Goal: Check status: Check status

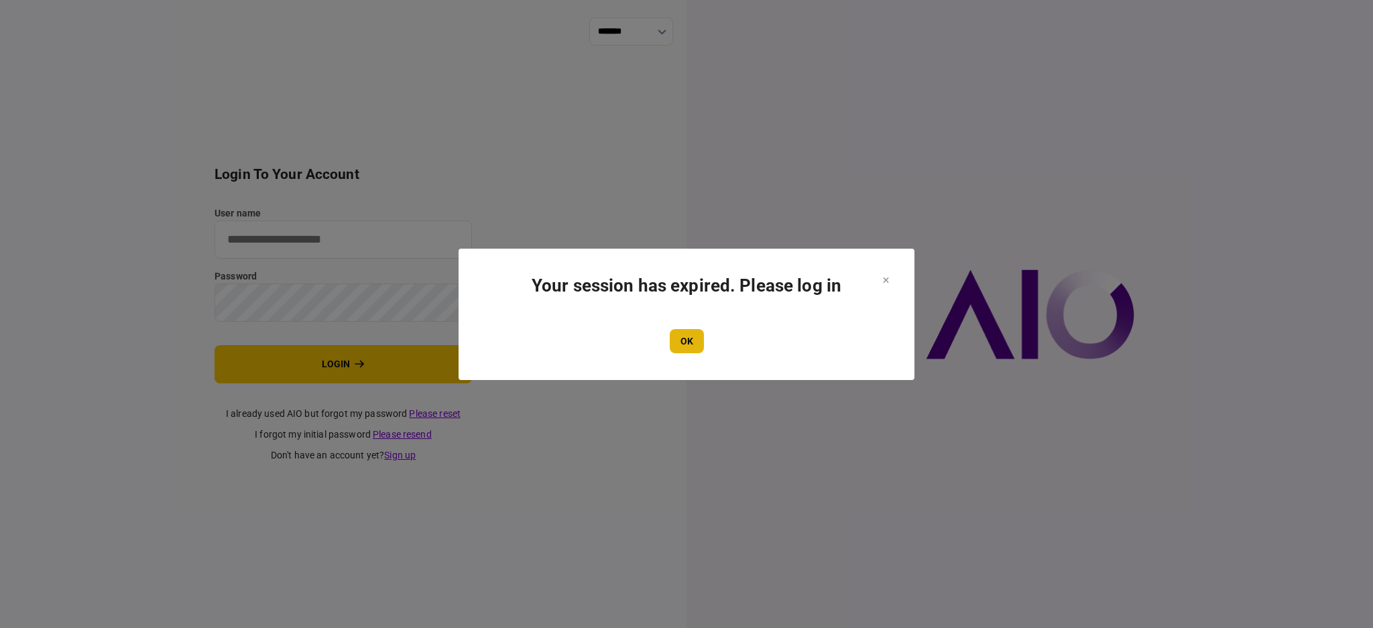
type input "****"
click at [671, 340] on button "OK" at bounding box center [687, 341] width 34 height 24
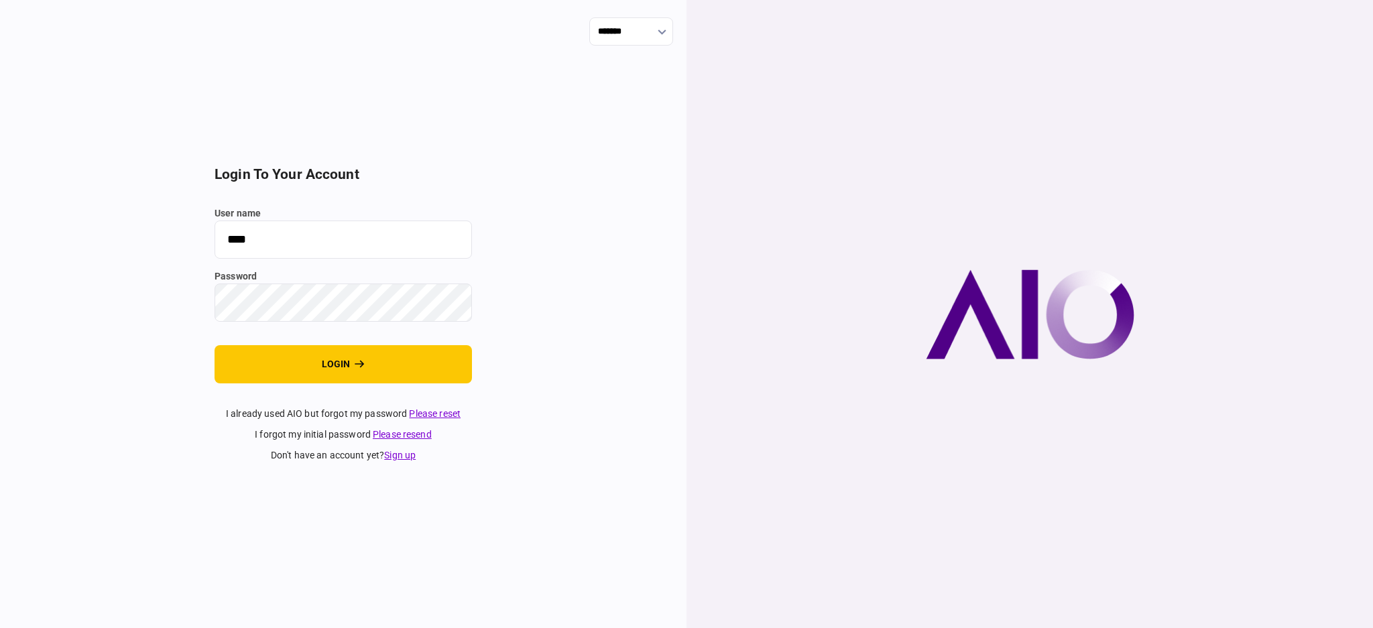
click at [356, 373] on button "login" at bounding box center [344, 364] width 258 height 38
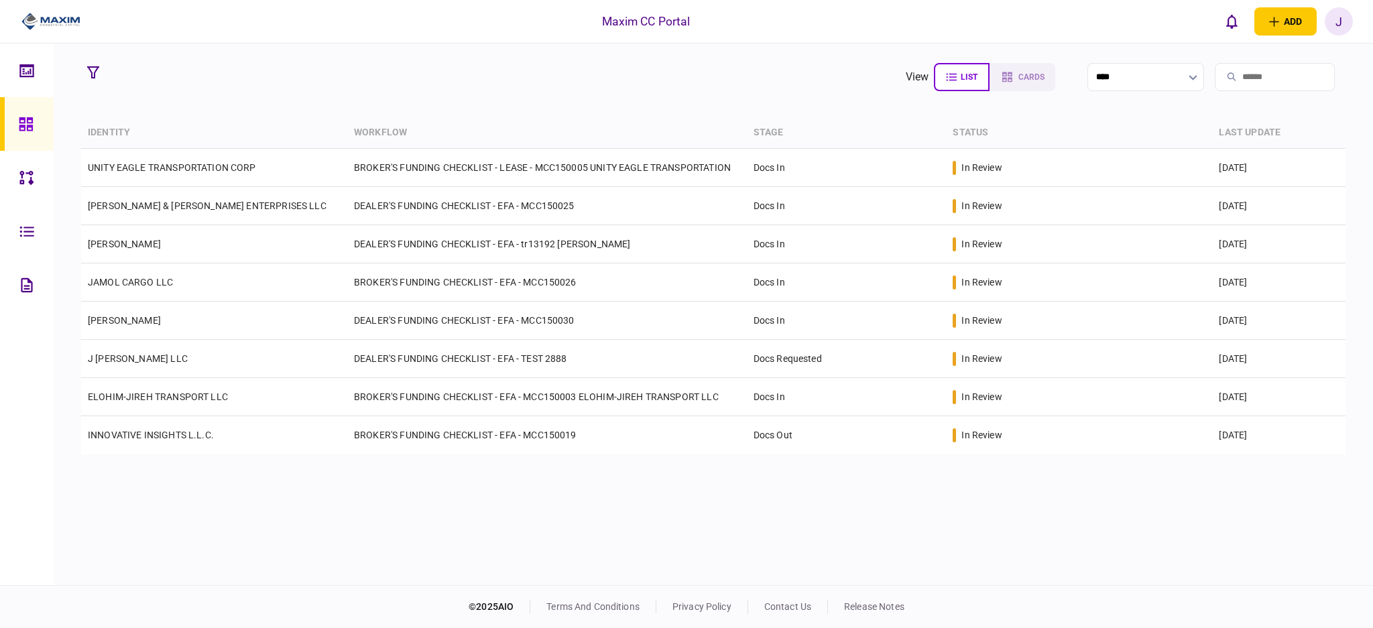
click at [512, 76] on section "view list cards ****" at bounding box center [713, 77] width 1265 height 34
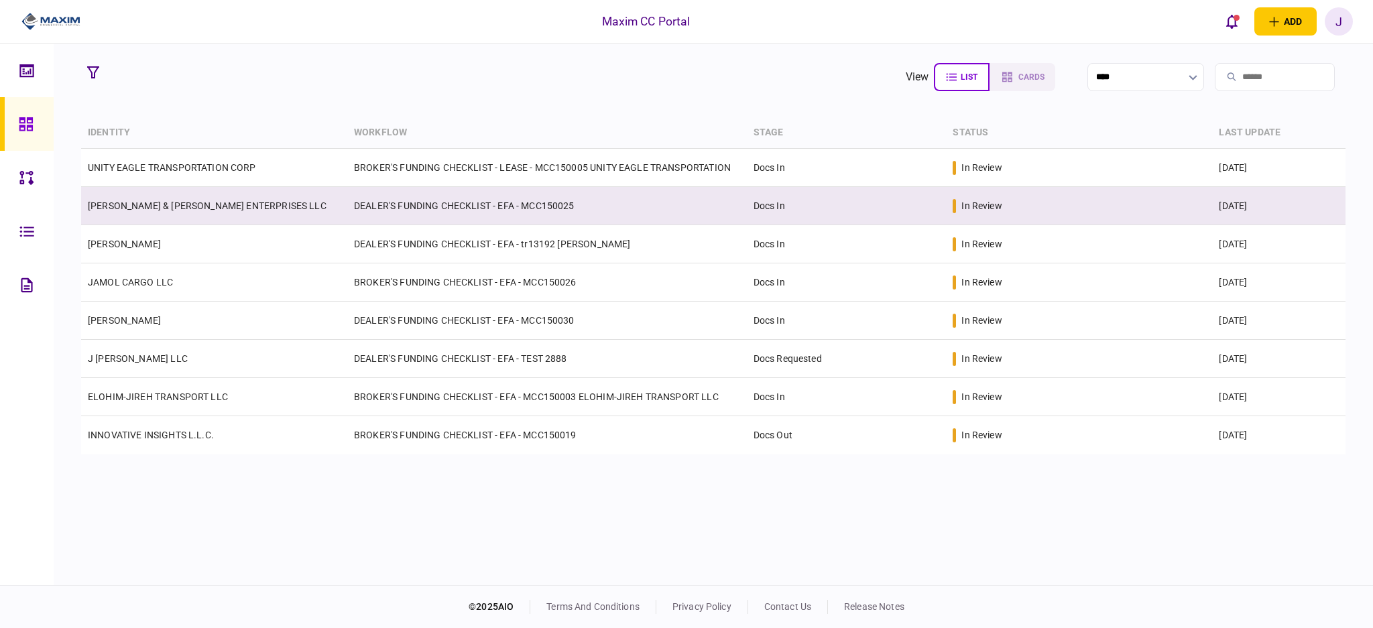
click at [197, 203] on link "[PERSON_NAME] & [PERSON_NAME] ENTERPRISES LLC" at bounding box center [207, 206] width 239 height 11
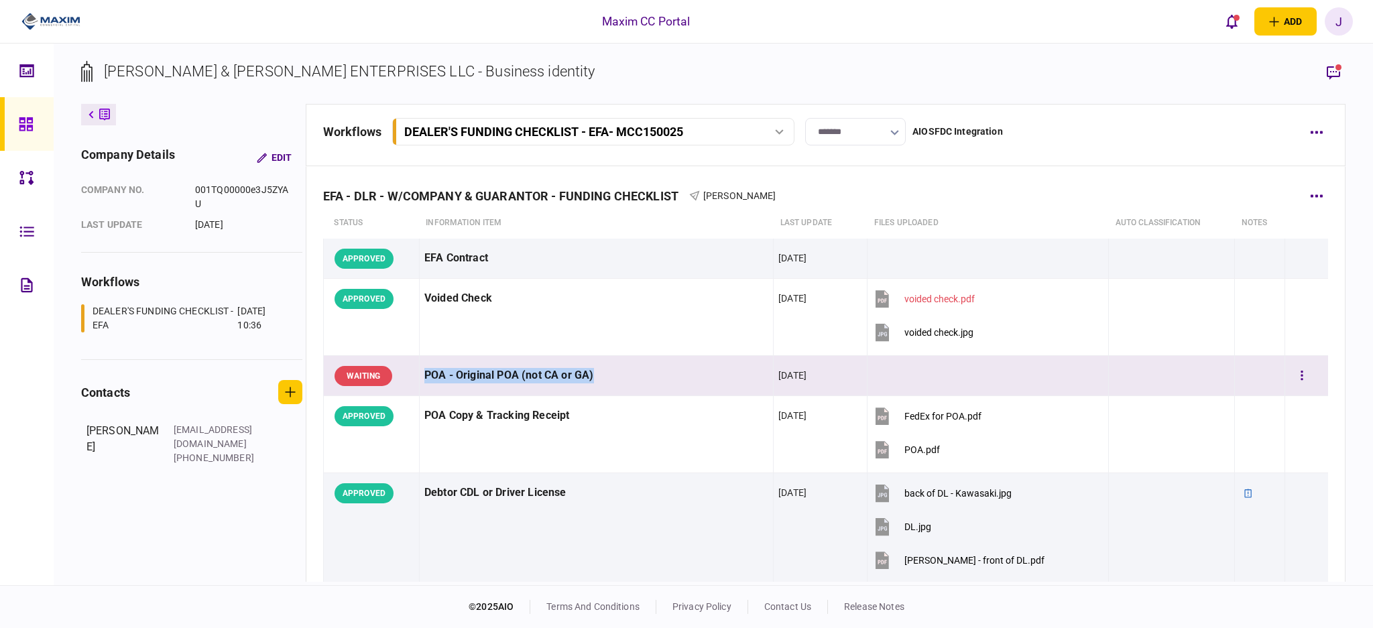
drag, startPoint x: 420, startPoint y: 370, endPoint x: 659, endPoint y: 375, distance: 239.4
click at [659, 375] on tr "WAITING POA - Original POA (not CA or [GEOGRAPHIC_DATA]) [DATE]" at bounding box center [825, 376] width 1005 height 40
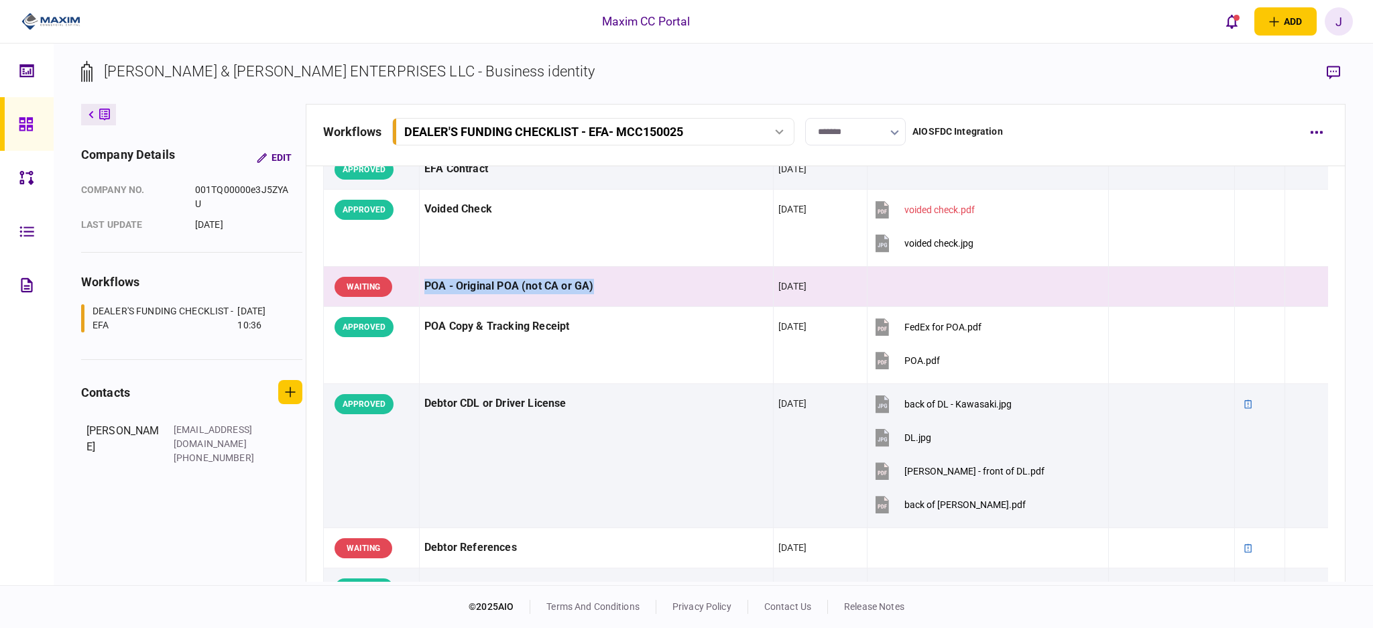
scroll to position [268, 0]
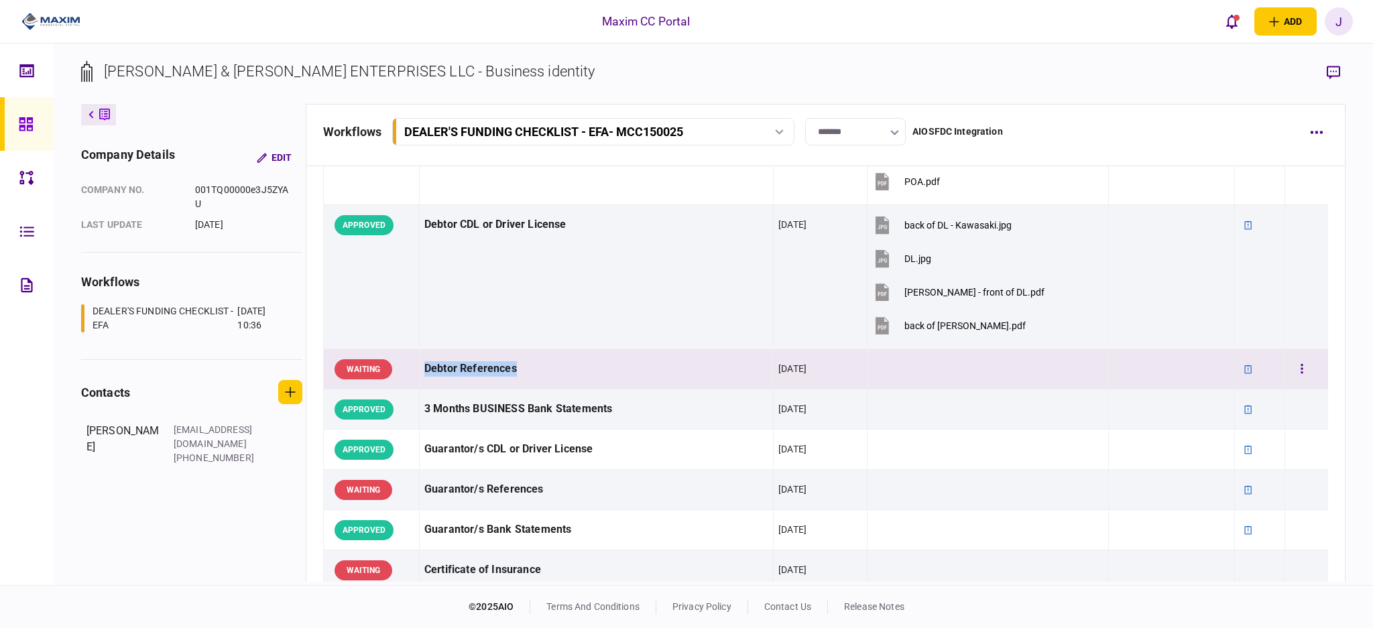
drag, startPoint x: 426, startPoint y: 368, endPoint x: 532, endPoint y: 365, distance: 106.7
click at [529, 365] on div "Debtor References" at bounding box center [596, 369] width 344 height 30
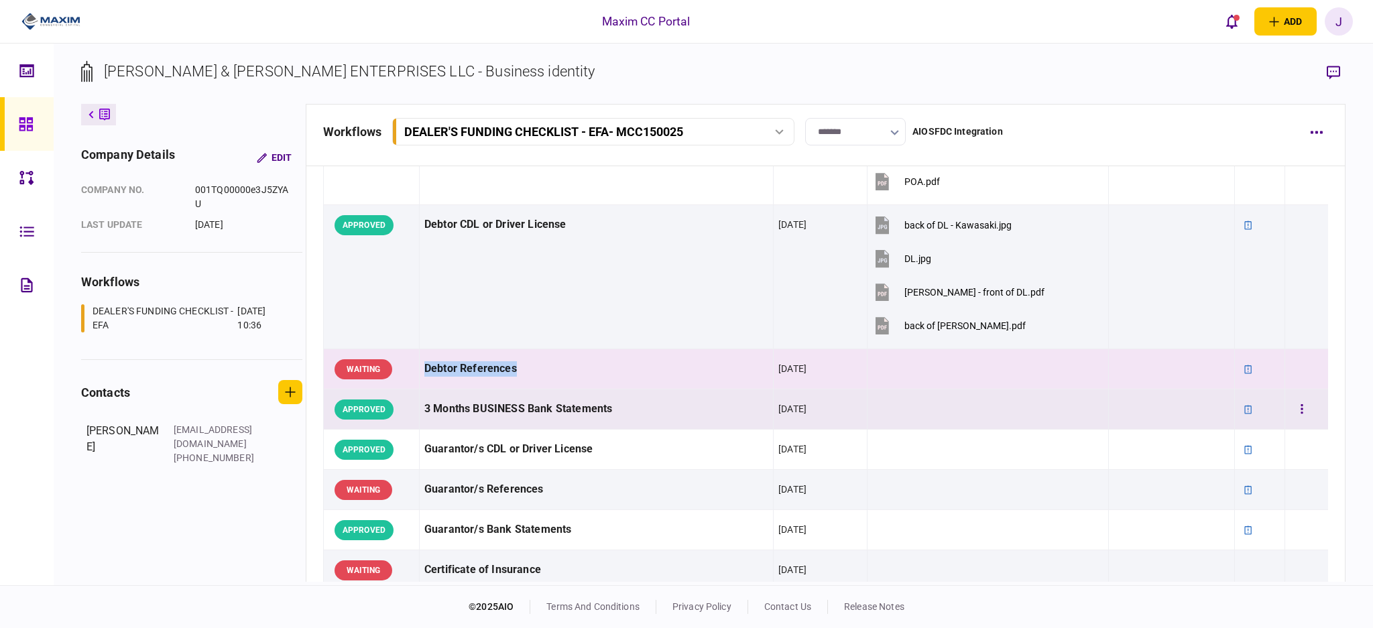
scroll to position [357, 0]
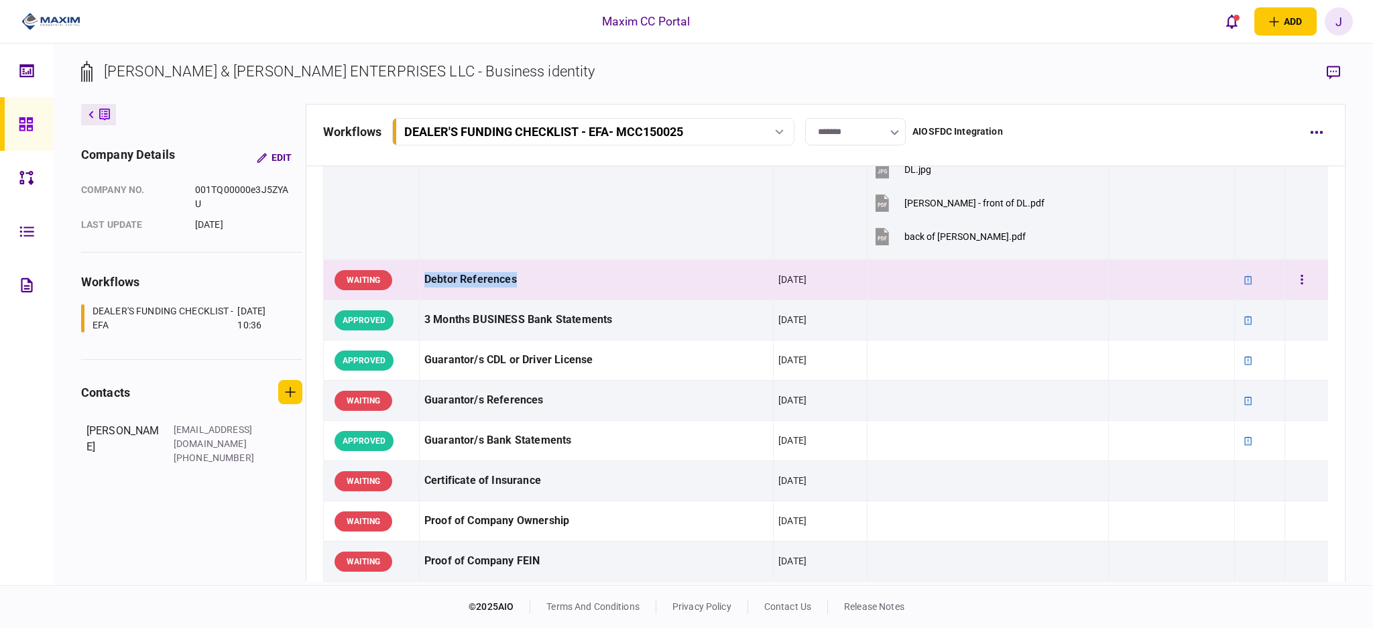
click at [428, 282] on div "Debtor References" at bounding box center [596, 280] width 344 height 30
drag, startPoint x: 428, startPoint y: 282, endPoint x: 510, endPoint y: 280, distance: 82.5
click at [510, 280] on div "Debtor References" at bounding box center [596, 280] width 344 height 30
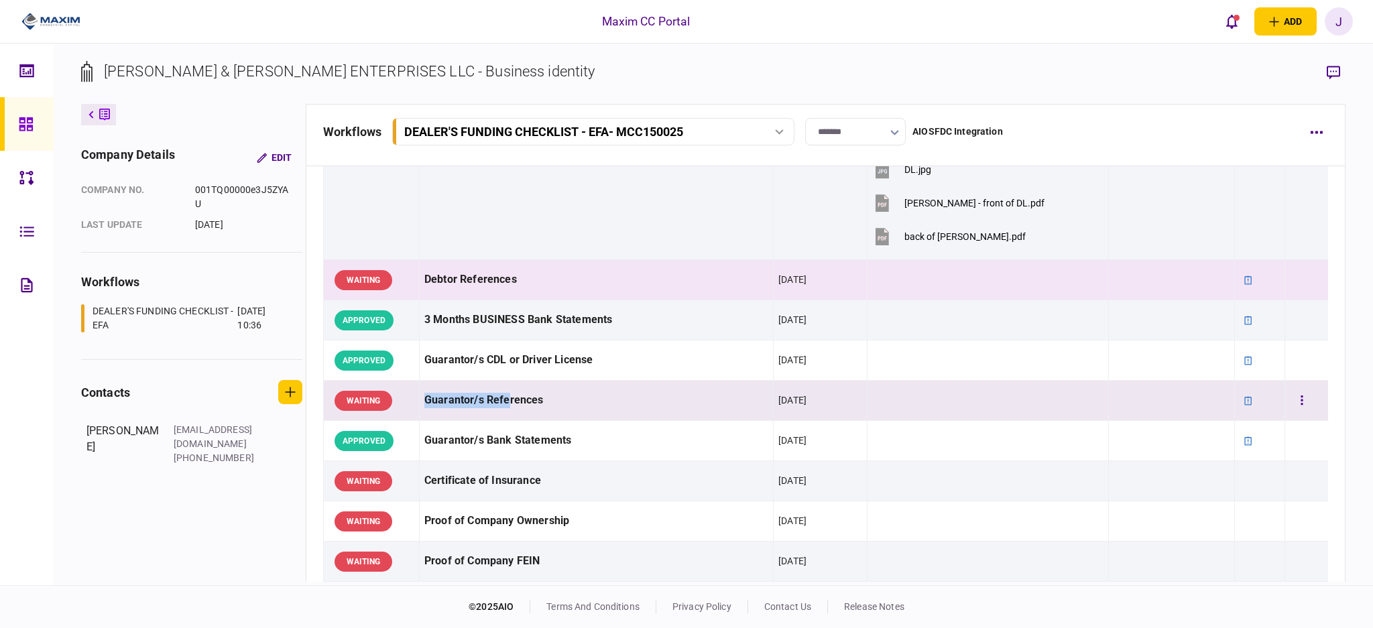
drag, startPoint x: 412, startPoint y: 392, endPoint x: 601, endPoint y: 415, distance: 189.8
click at [510, 418] on tr "WAITING Guarantor/s References [DATE]" at bounding box center [825, 401] width 1005 height 40
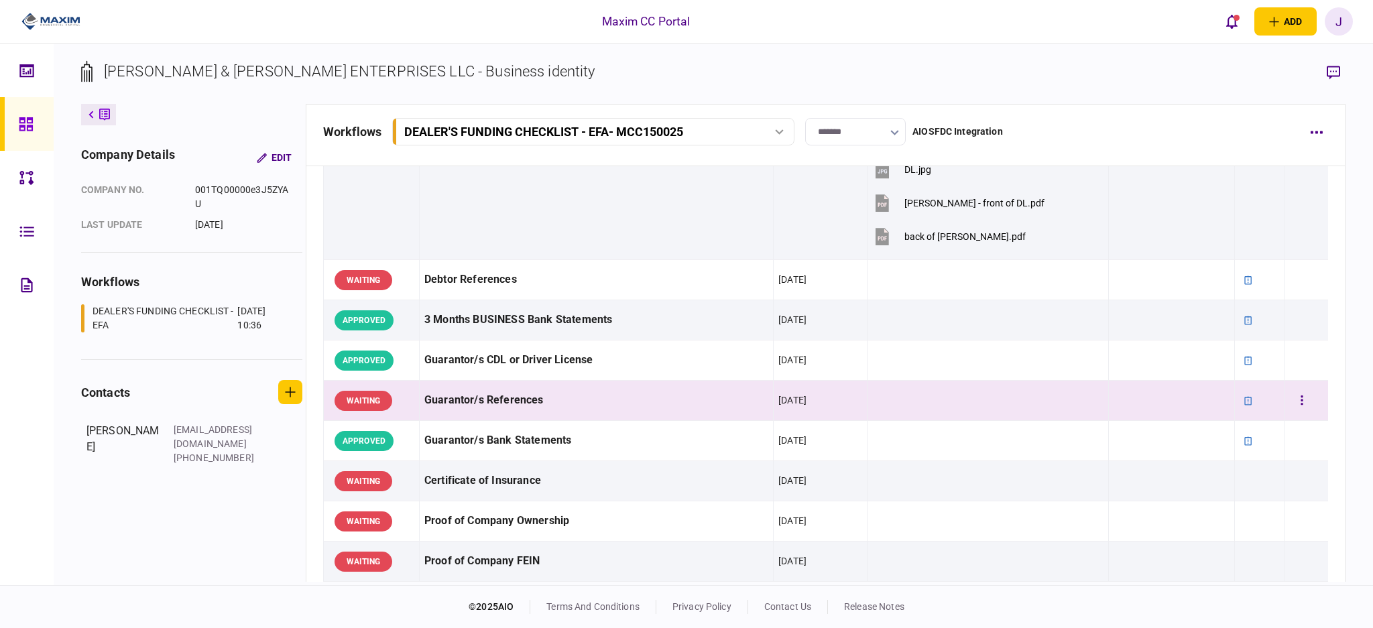
click at [723, 417] on td "Guarantor/s References" at bounding box center [596, 401] width 354 height 40
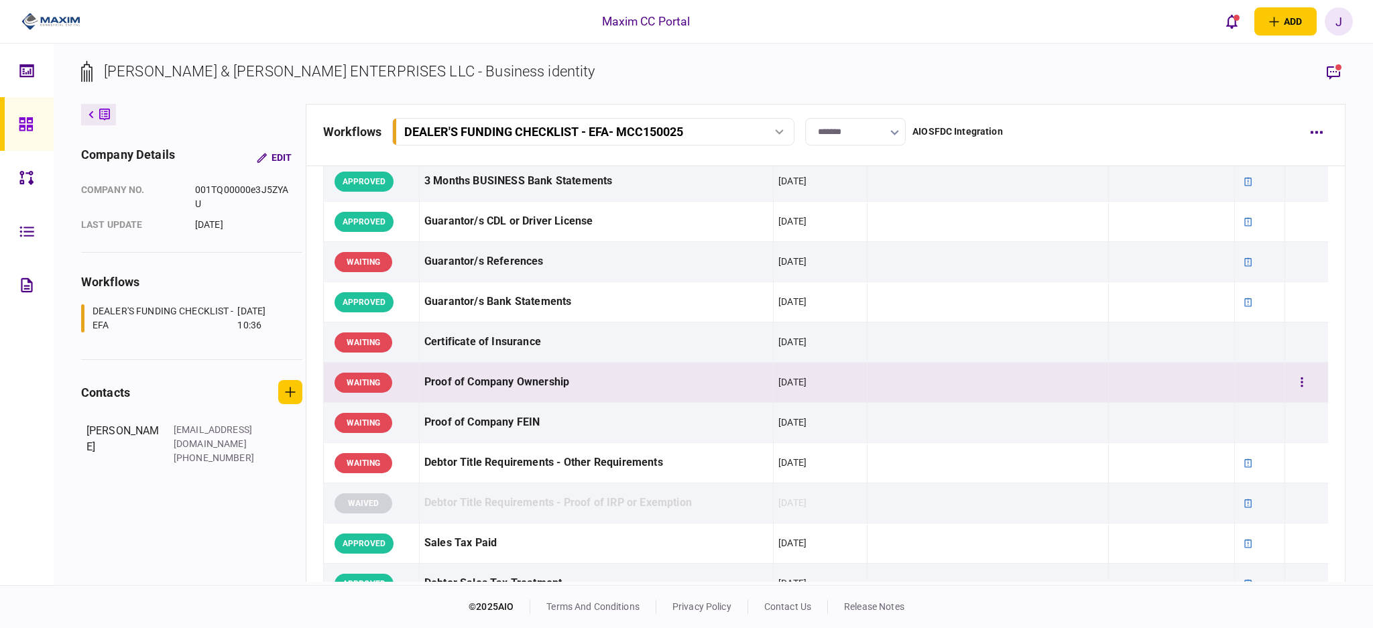
scroll to position [536, 0]
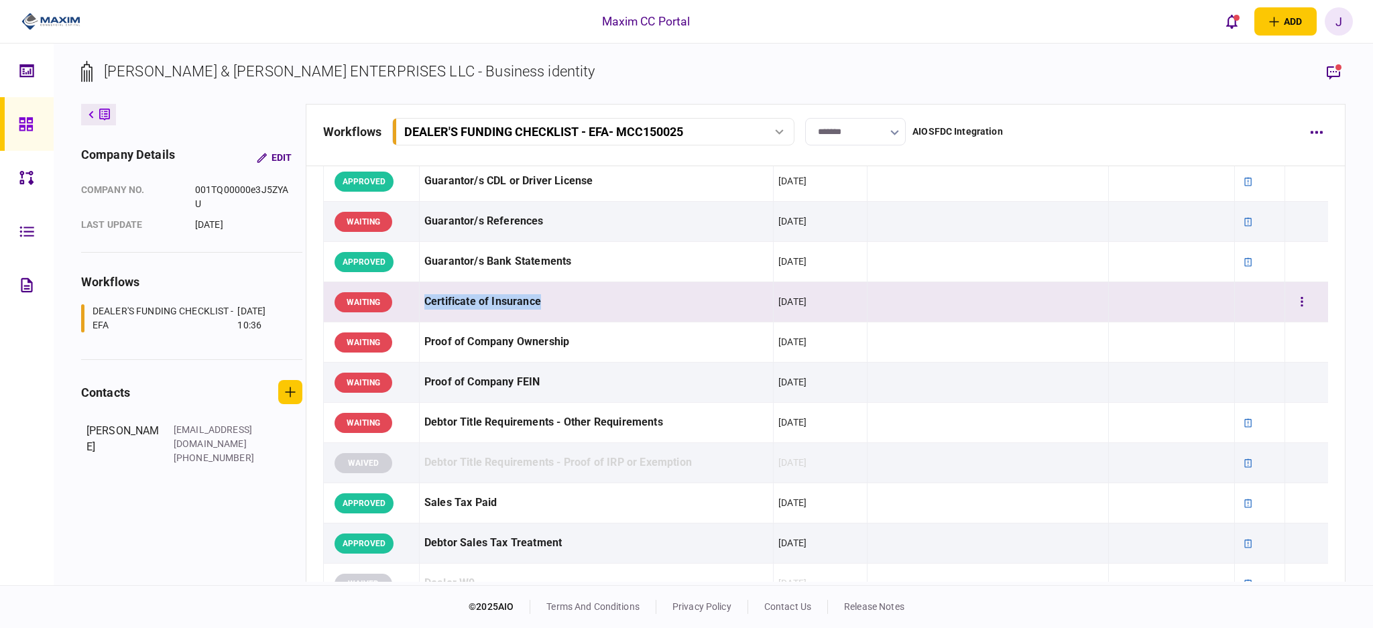
drag, startPoint x: 421, startPoint y: 296, endPoint x: 591, endPoint y: 309, distance: 170.1
click at [591, 309] on td "Certificate of Insurance" at bounding box center [596, 302] width 354 height 40
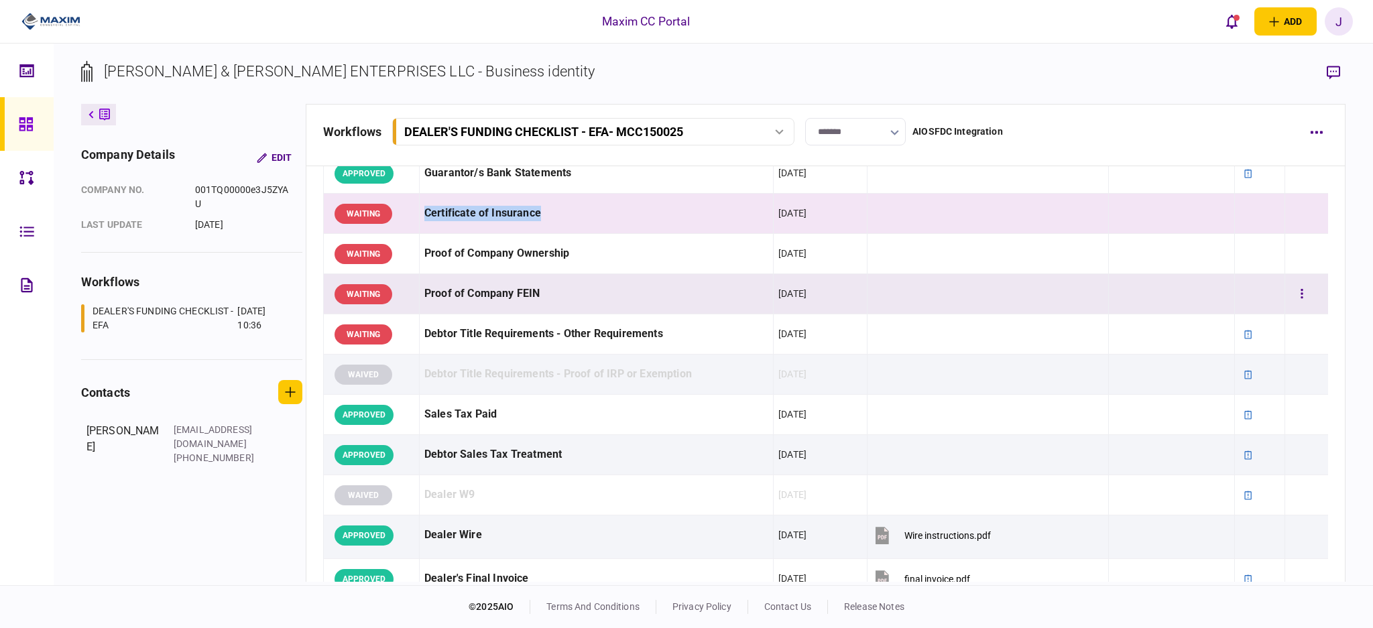
scroll to position [626, 0]
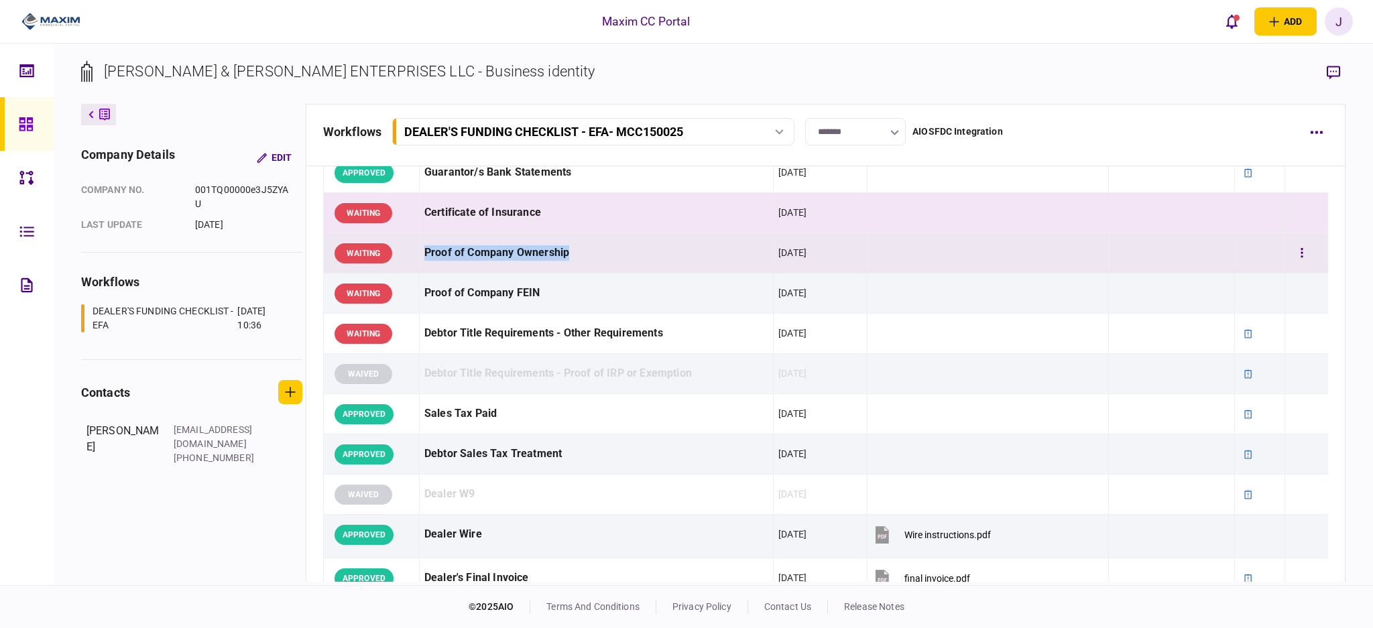
drag, startPoint x: 426, startPoint y: 247, endPoint x: 604, endPoint y: 266, distance: 178.0
click at [604, 266] on div "Proof of Company Ownership" at bounding box center [596, 253] width 344 height 30
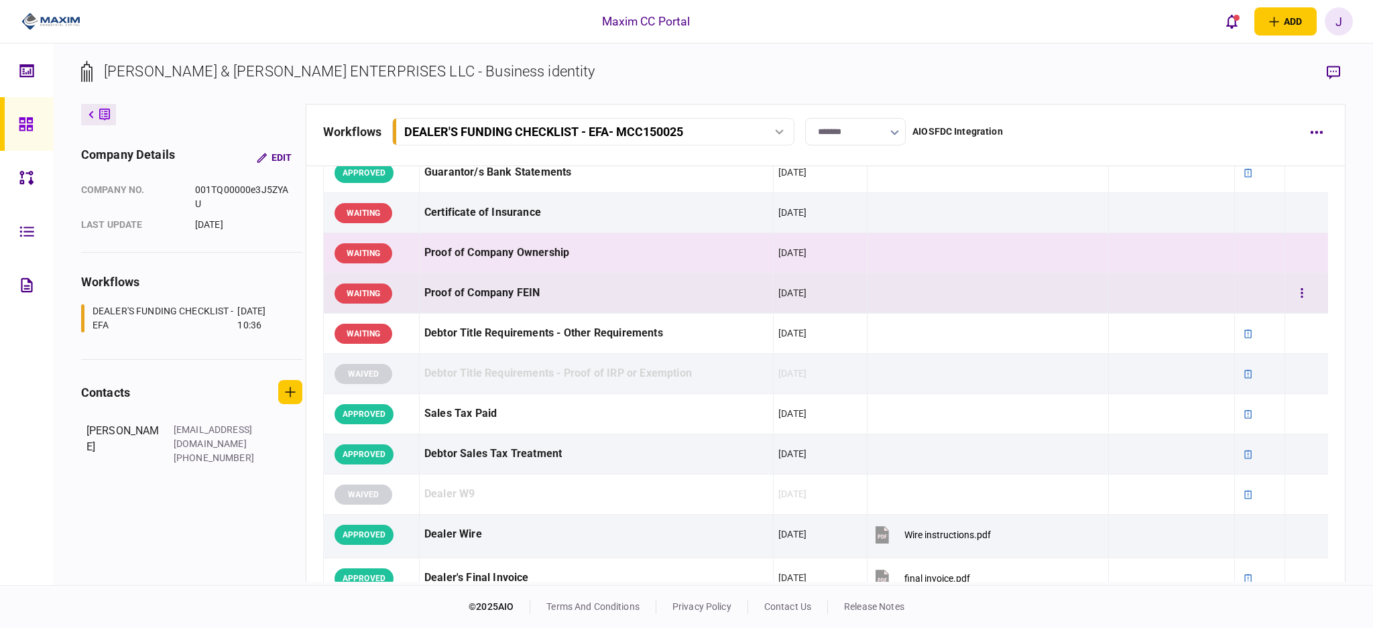
click at [467, 284] on div "Proof of Company FEIN" at bounding box center [596, 293] width 344 height 30
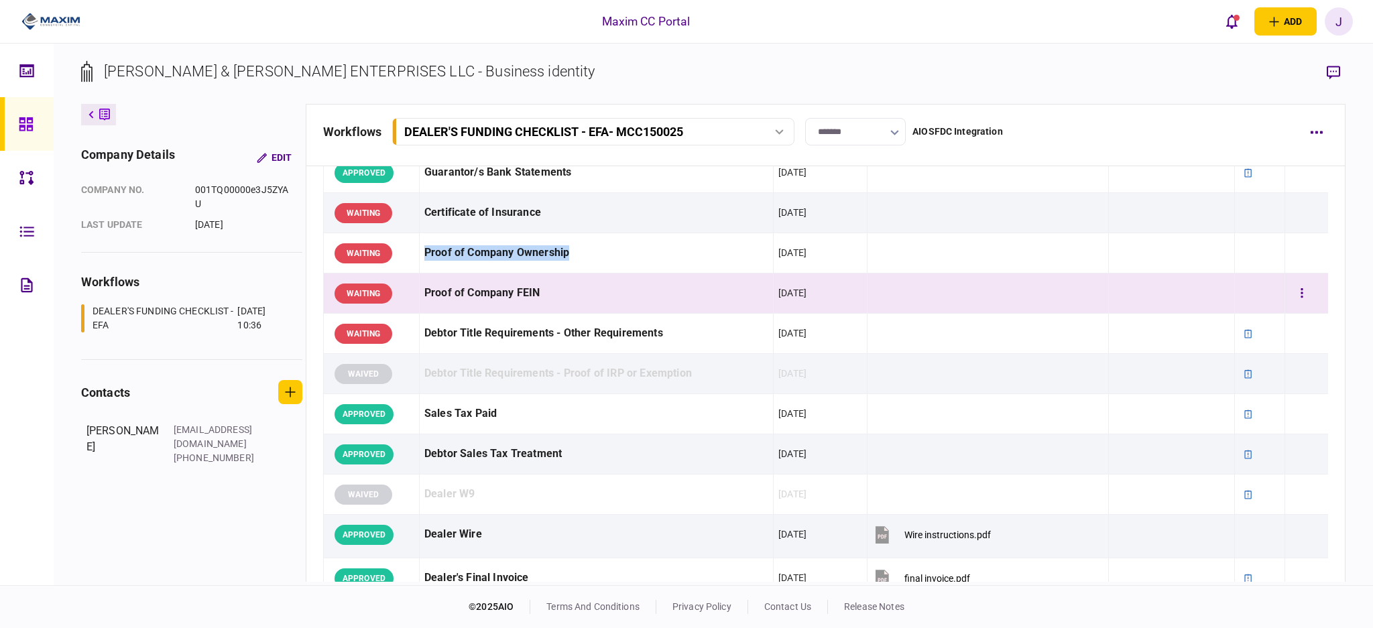
drag, startPoint x: 420, startPoint y: 244, endPoint x: 620, endPoint y: 278, distance: 202.6
click at [623, 269] on tr "WAITING Proof of Company Ownership [DATE]" at bounding box center [825, 253] width 1005 height 40
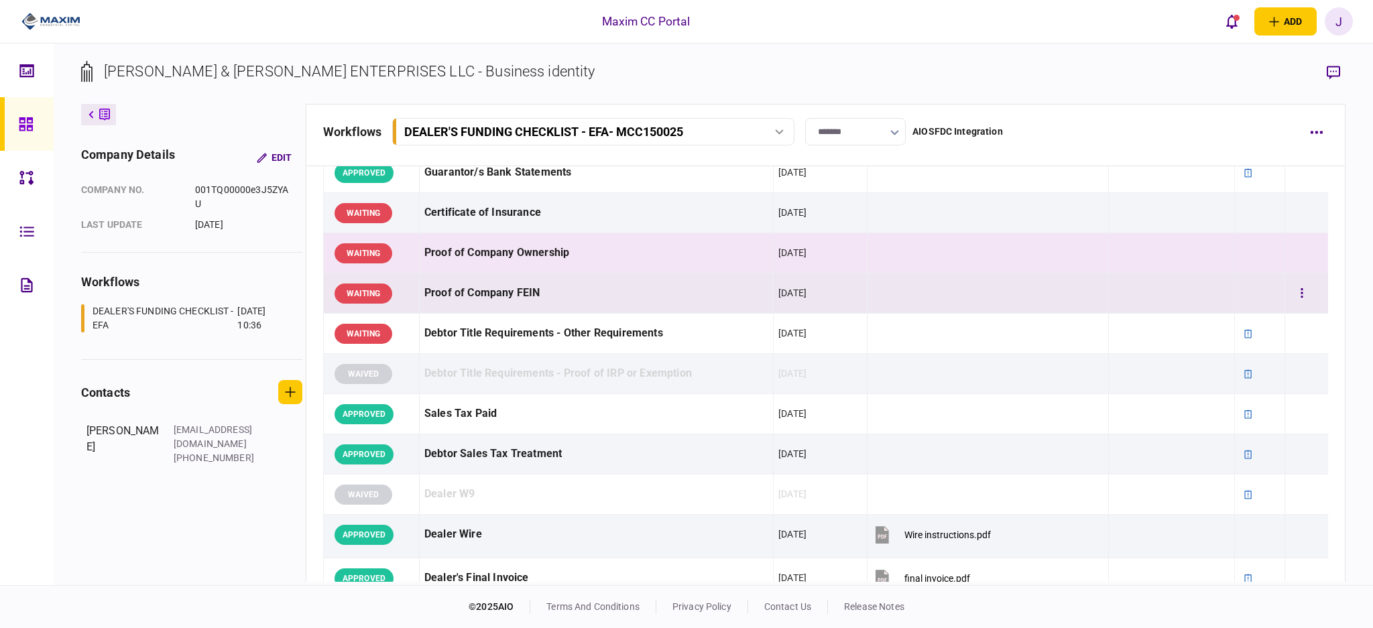
click at [575, 288] on div "Proof of Company FEIN" at bounding box center [596, 293] width 344 height 30
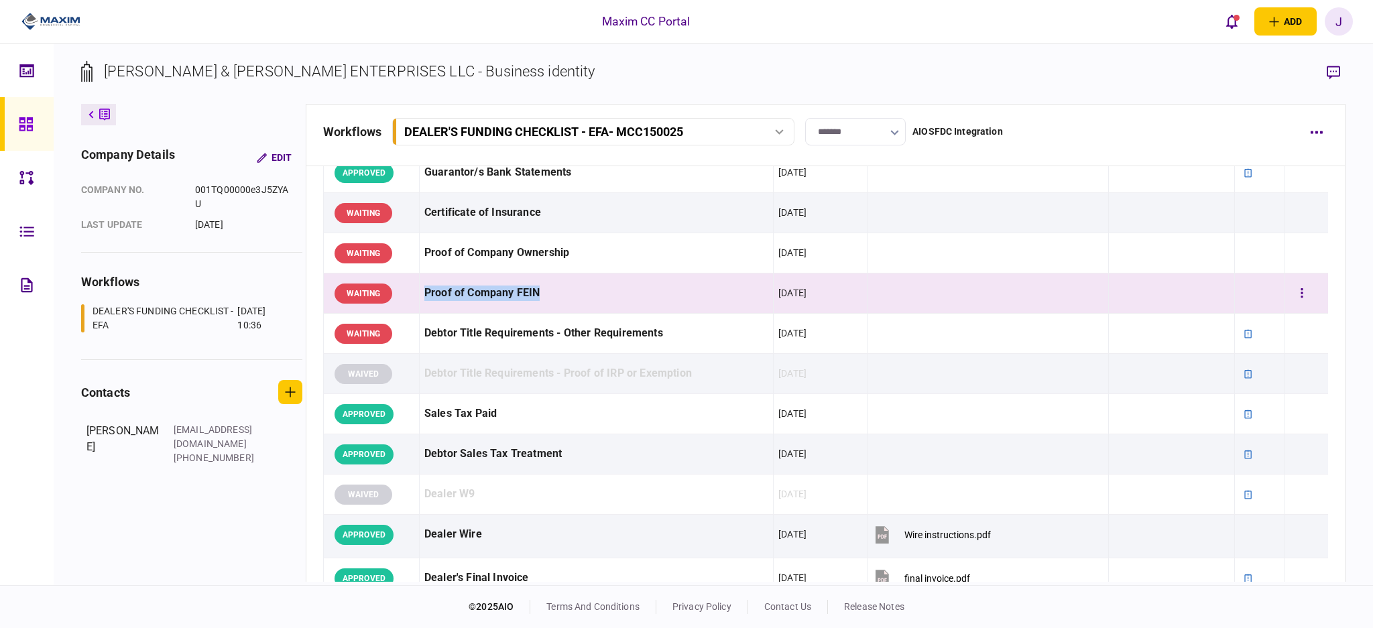
drag, startPoint x: 422, startPoint y: 280, endPoint x: 652, endPoint y: 297, distance: 231.3
click at [652, 297] on td "Proof of Company FEIN" at bounding box center [596, 294] width 354 height 40
click at [676, 308] on div "Proof of Company FEIN" at bounding box center [596, 293] width 344 height 30
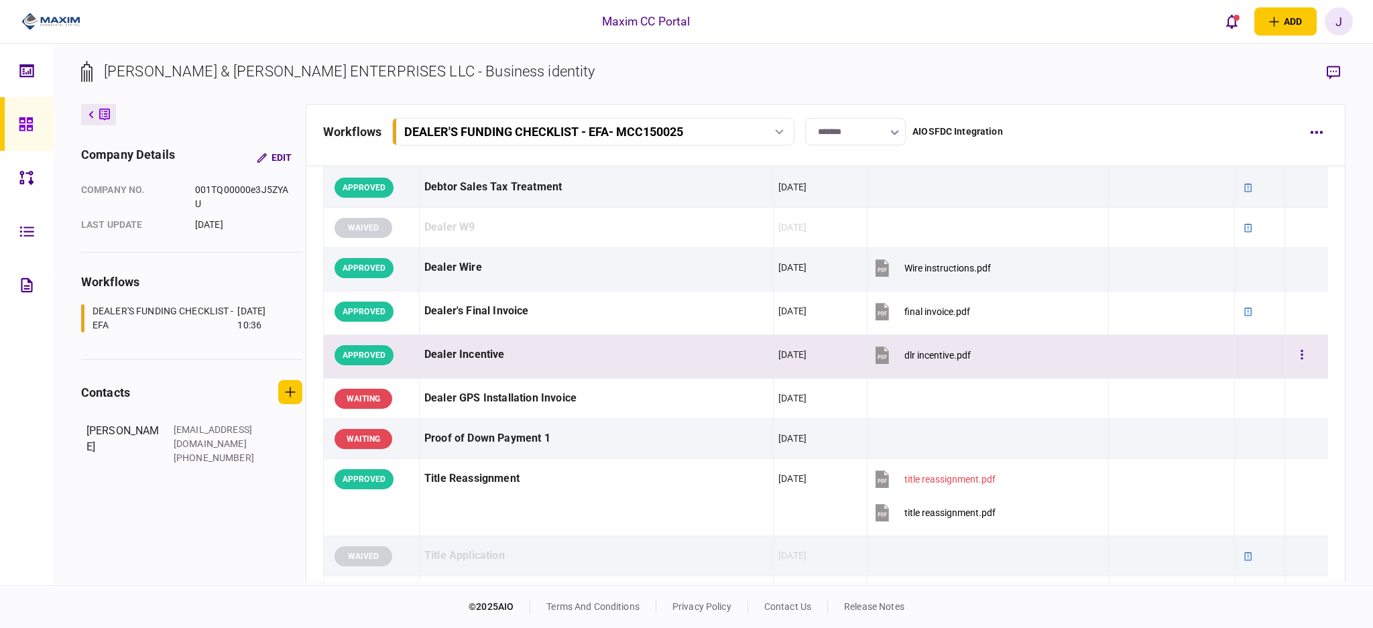
scroll to position [894, 0]
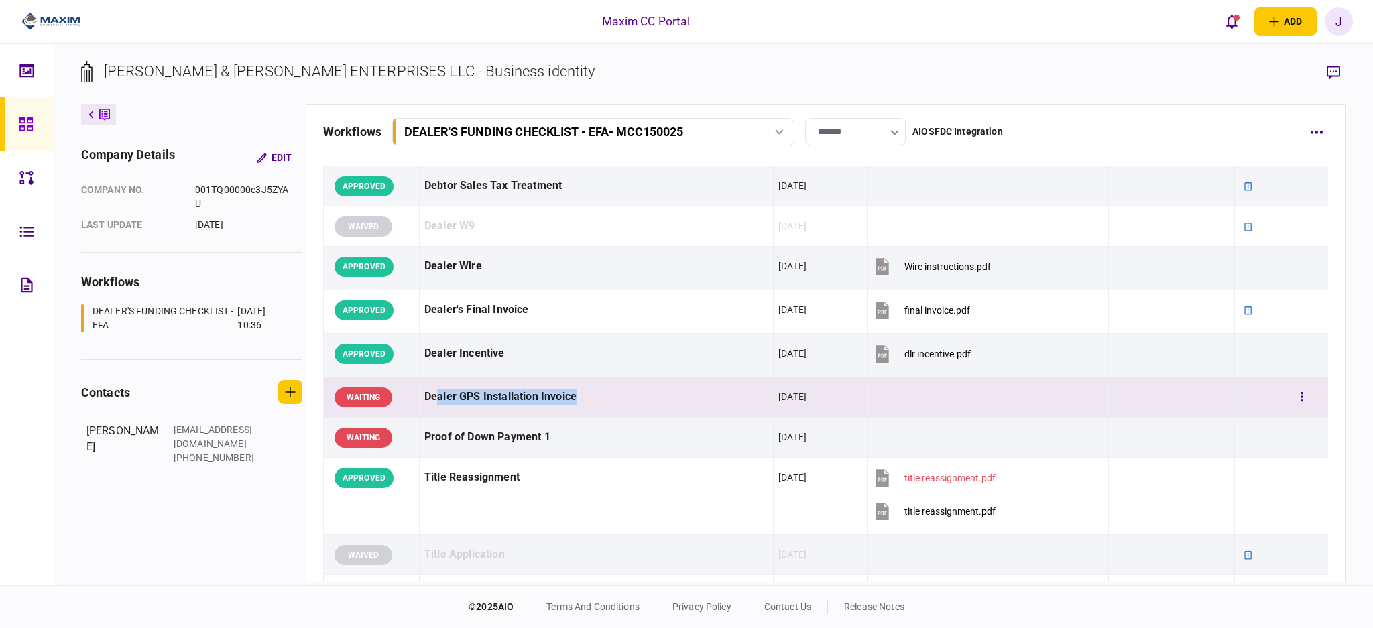
drag, startPoint x: 439, startPoint y: 397, endPoint x: 644, endPoint y: 397, distance: 205.9
click at [640, 396] on div "Dealer GPS Installation Invoice" at bounding box center [596, 397] width 344 height 30
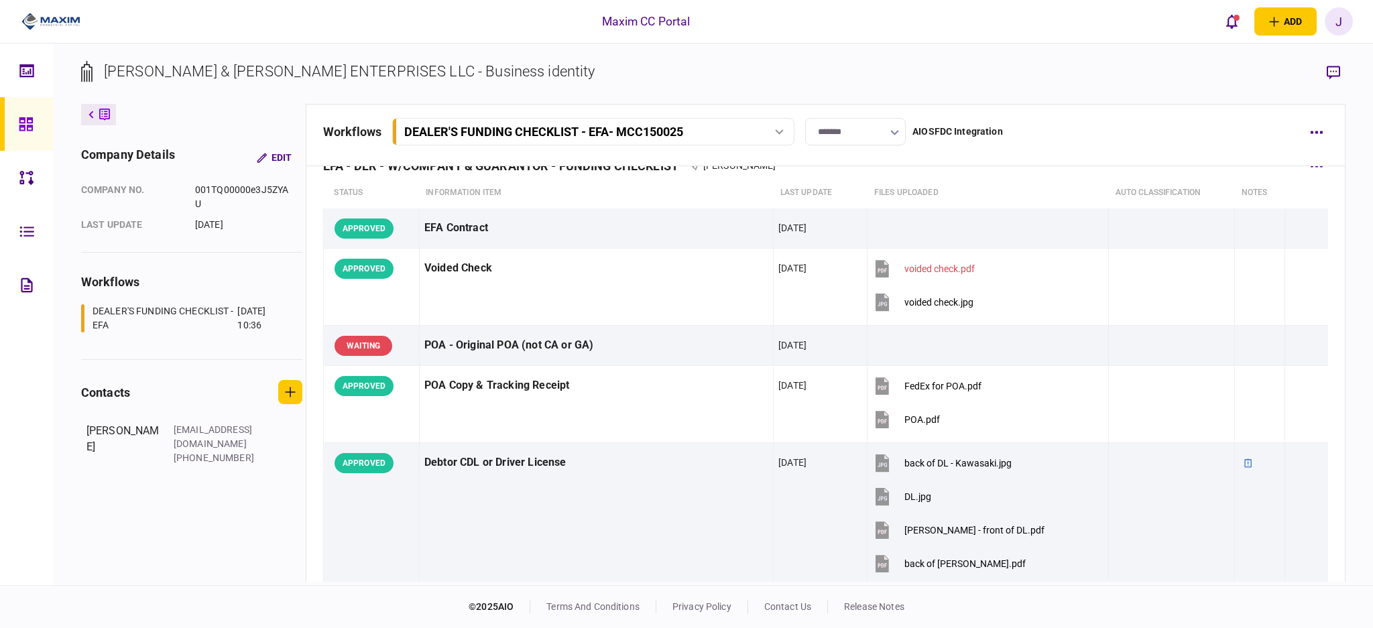
scroll to position [0, 0]
